Goal: Complete application form

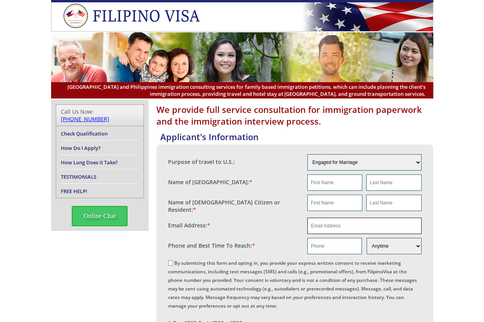
click at [333, 218] on input "email" at bounding box center [364, 226] width 114 height 16
paste input "[EMAIL_ADDRESS][DOMAIN_NAME]"
type input "[EMAIL_ADDRESS][DOMAIN_NAME]"
paste input "[PERSON_NAME]"
click at [324, 185] on input "[PERSON_NAME]" at bounding box center [334, 183] width 55 height 16
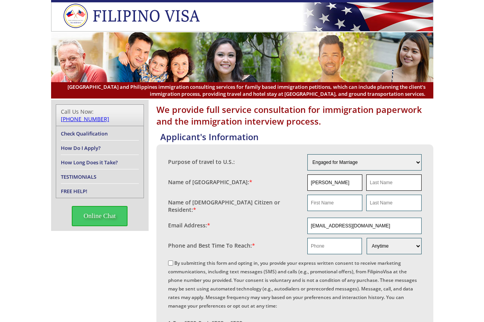
type input "Darrell"
click at [413, 181] on input "text" at bounding box center [393, 183] width 55 height 16
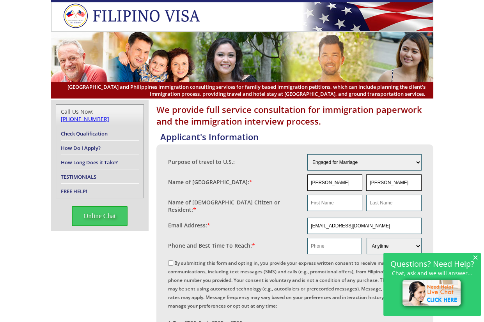
type input "Sims"
click at [334, 186] on input "Darrell" at bounding box center [334, 183] width 55 height 16
click at [333, 185] on input "Darrell" at bounding box center [334, 183] width 55 height 16
click at [339, 207] on input "text" at bounding box center [334, 203] width 55 height 16
paste input "Darrell"
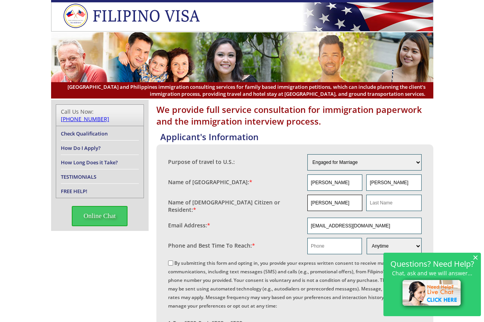
type input "Darrell"
click at [389, 193] on fieldset "Name of US Citizen or Resident: * Darrell" at bounding box center [294, 204] width 253 height 23
click at [388, 184] on input "Sims" at bounding box center [393, 183] width 55 height 16
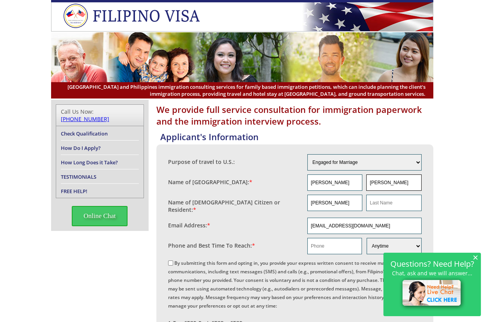
click at [388, 184] on input "Sims" at bounding box center [393, 183] width 55 height 16
click at [386, 202] on input "text" at bounding box center [393, 203] width 55 height 16
paste input "Sims"
type input "Sims"
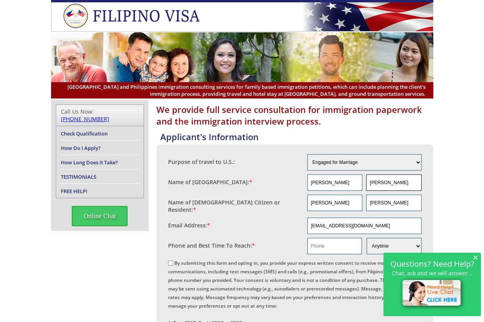
click at [380, 184] on input "Sims" at bounding box center [393, 183] width 55 height 16
click at [379, 184] on input "Sims" at bounding box center [393, 183] width 55 height 16
click at [375, 182] on input "Sims" at bounding box center [393, 183] width 55 height 16
type input "Simms"
click at [377, 202] on input "Sims" at bounding box center [393, 203] width 55 height 16
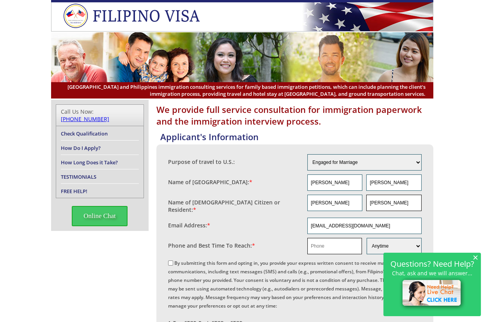
type input "Simms"
click at [345, 243] on input "text" at bounding box center [334, 246] width 55 height 16
paste input "5042475944"
type input "5042475944"
click at [329, 218] on input "ddsmanasp@gmail.com" at bounding box center [364, 226] width 114 height 16
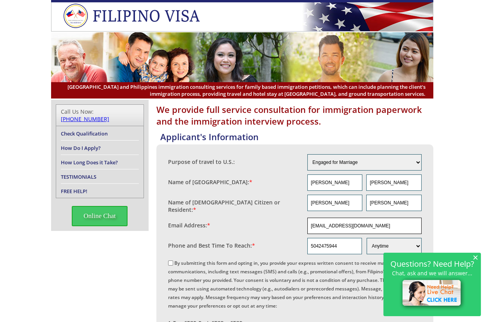
click at [329, 218] on input "ddsmanasp@gmail.com" at bounding box center [364, 226] width 114 height 16
drag, startPoint x: 477, startPoint y: 253, endPoint x: 463, endPoint y: 253, distance: 14.4
click at [478, 254] on span "×" at bounding box center [474, 257] width 5 height 7
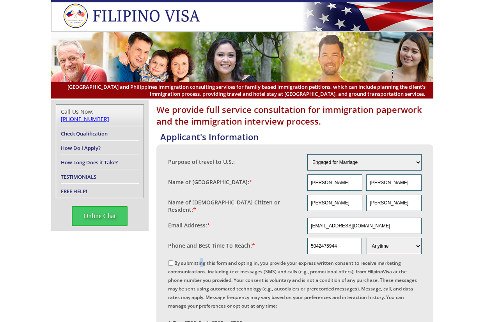
click at [186, 258] on div "By submitting this form and opting in, you provide your express written consent…" at bounding box center [294, 309] width 253 height 103
click at [191, 260] on label "By submitting this form and opting in, you provide your express written consent…" at bounding box center [292, 310] width 249 height 101
click at [173, 261] on input "By submitting this form and opting in, you provide your express written consent…" at bounding box center [170, 263] width 5 height 5
checkbox input "true"
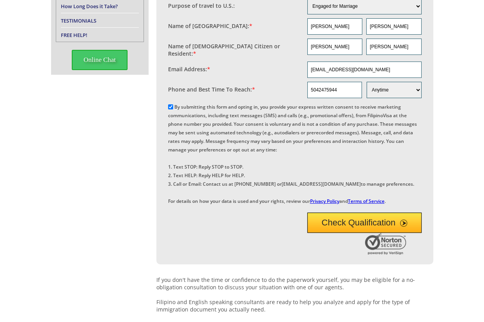
scroll to position [130, 0]
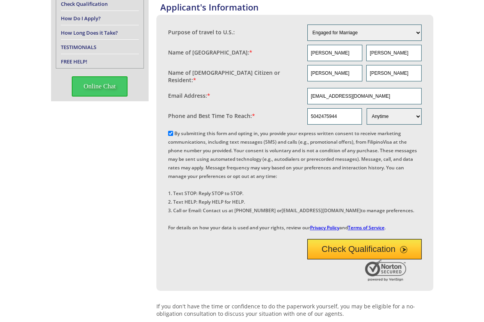
click at [350, 260] on button "Check Qualification" at bounding box center [364, 249] width 114 height 20
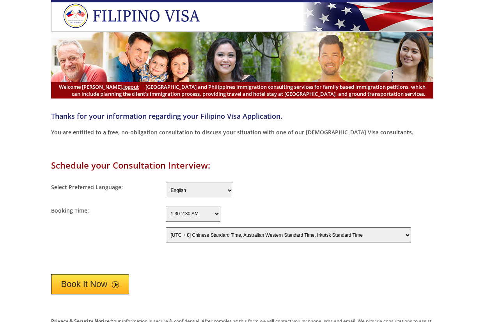
select select "-480"
click at [104, 282] on button "Book It Now" at bounding box center [90, 284] width 78 height 20
